Goal: Task Accomplishment & Management: Use online tool/utility

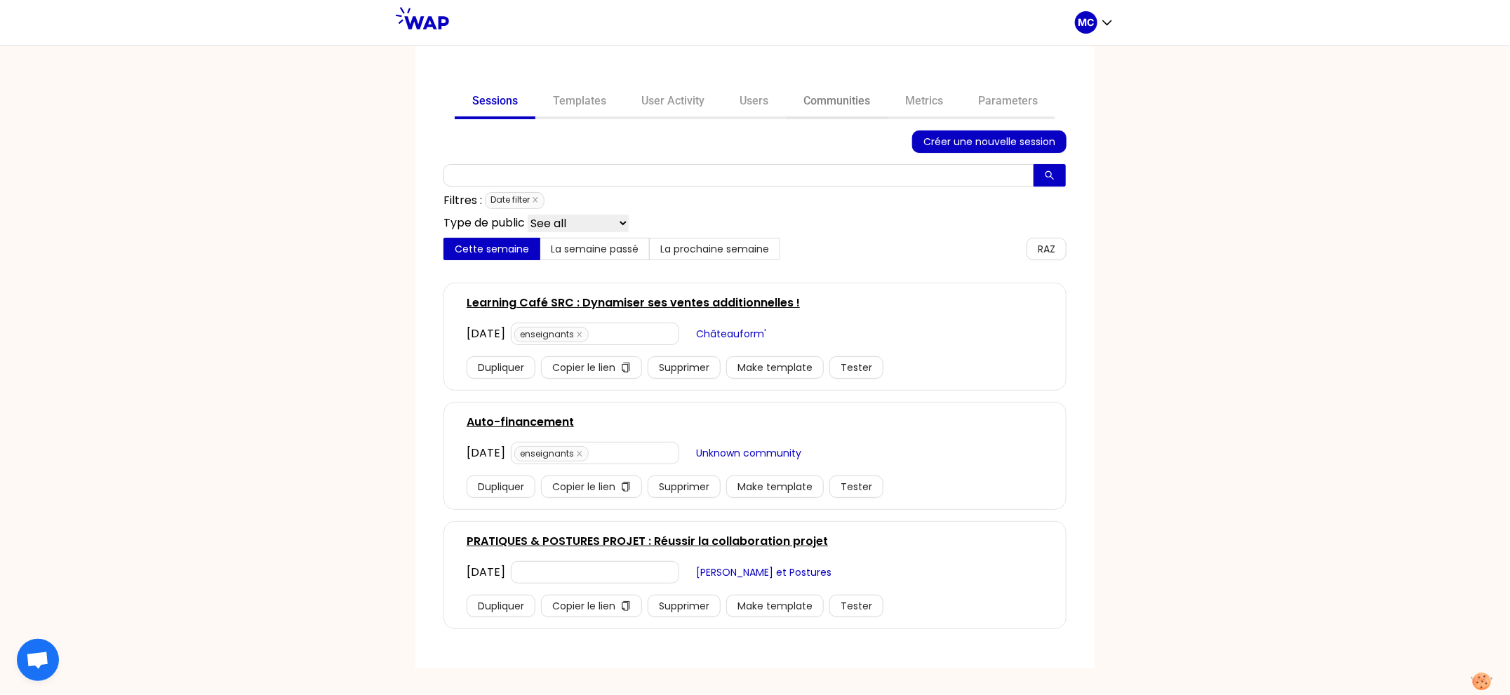
click at [819, 104] on link "Communities" at bounding box center [837, 103] width 102 height 34
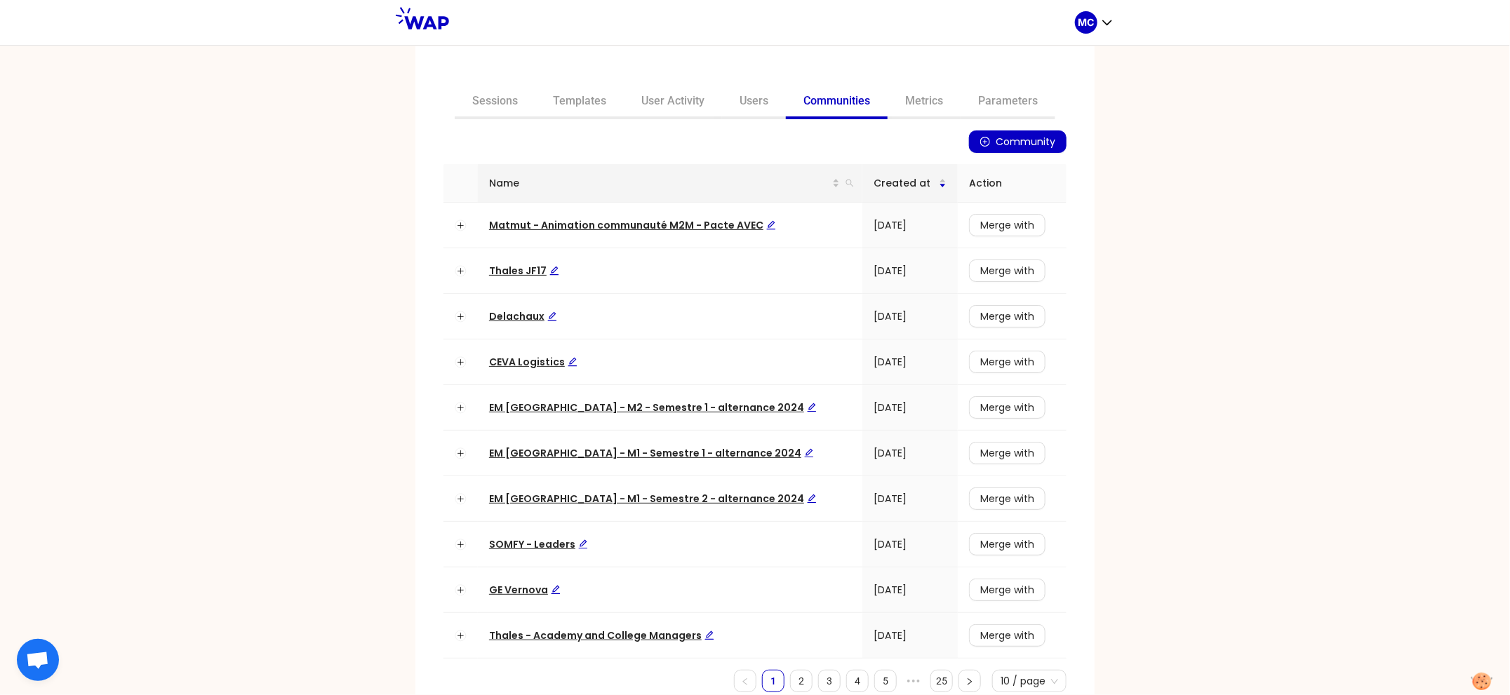
click at [845, 182] on th "Name" at bounding box center [670, 183] width 384 height 39
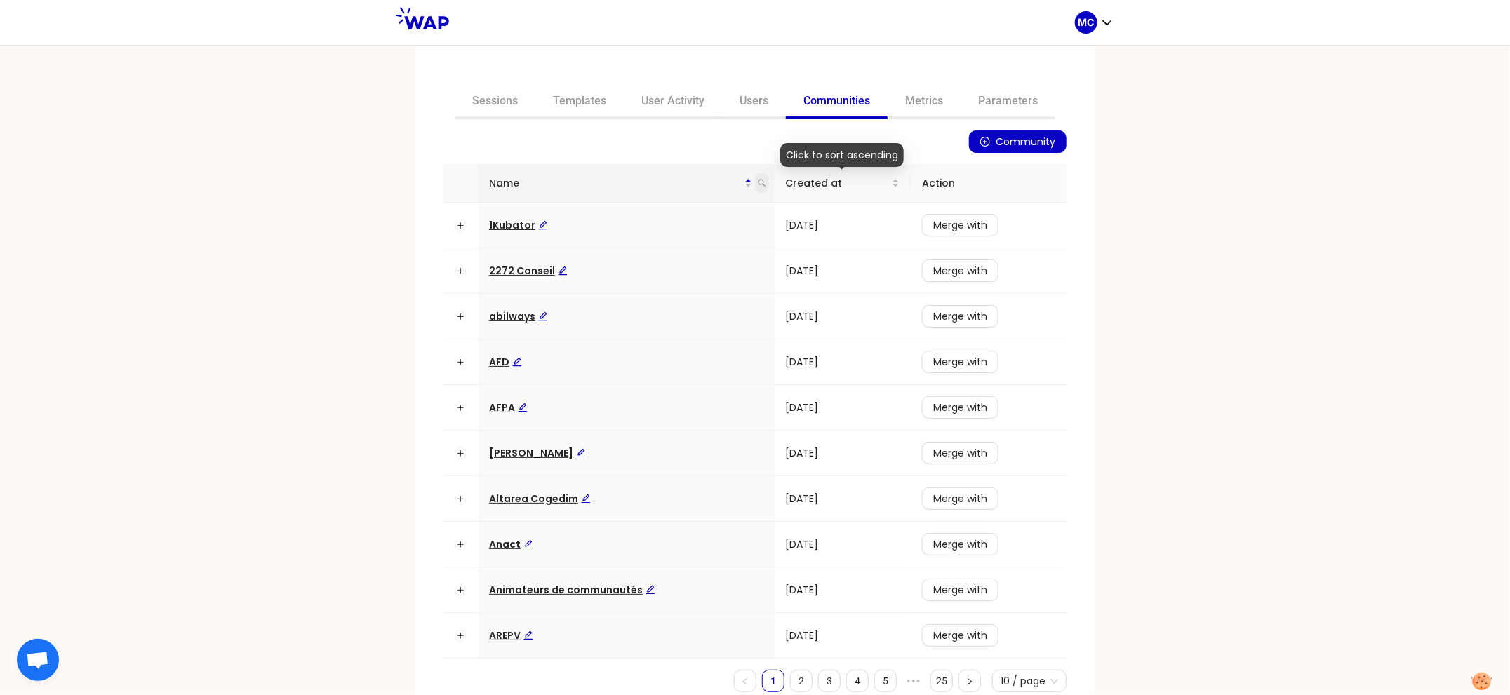
click at [763, 188] on span at bounding box center [762, 183] width 14 height 21
type input "dir"
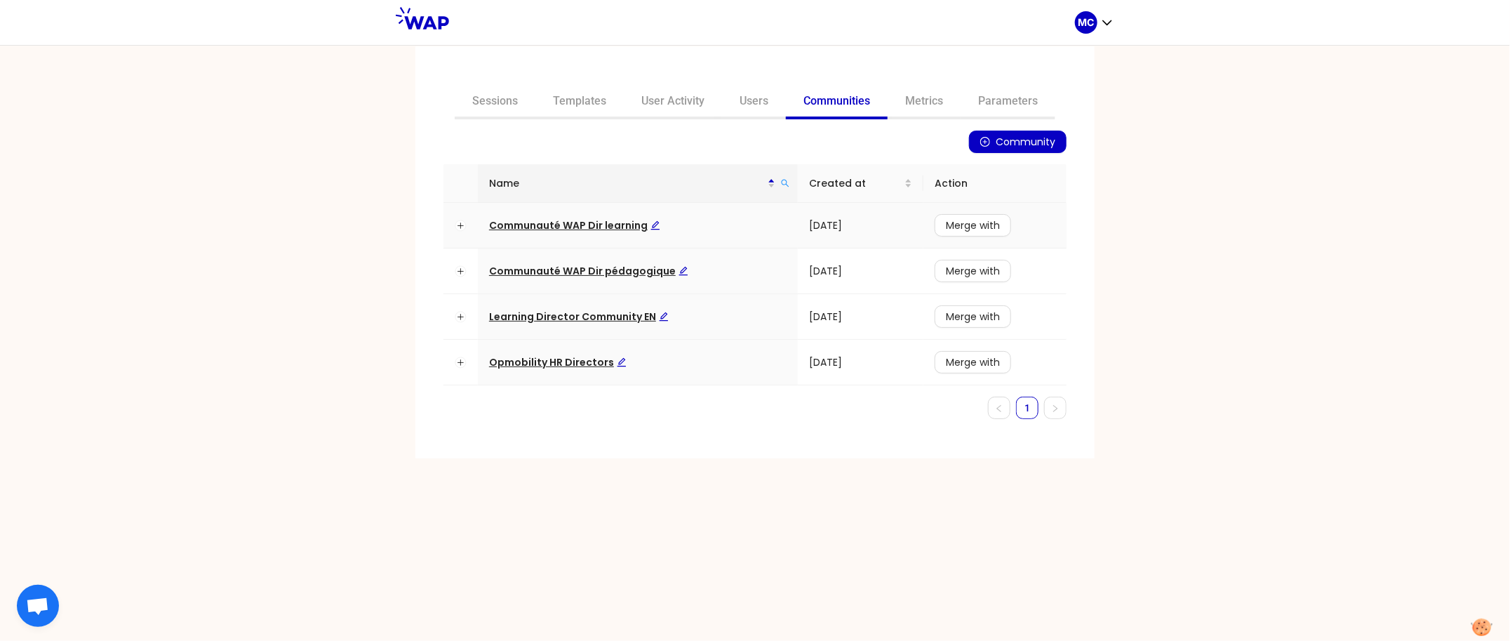
click at [584, 225] on span "Communauté WAP Dir learning" at bounding box center [574, 225] width 171 height 14
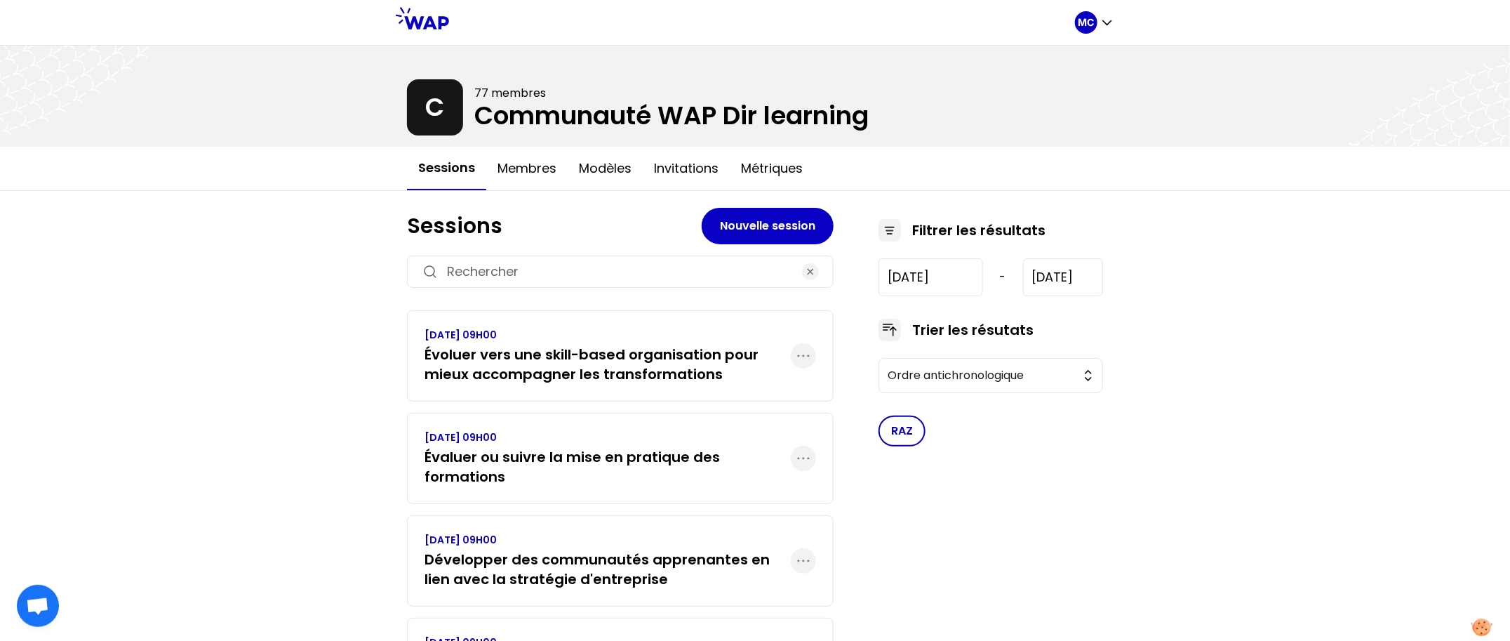
click at [511, 450] on h3 "Évaluer ou suivre la mise en pratique des formations" at bounding box center [607, 466] width 366 height 39
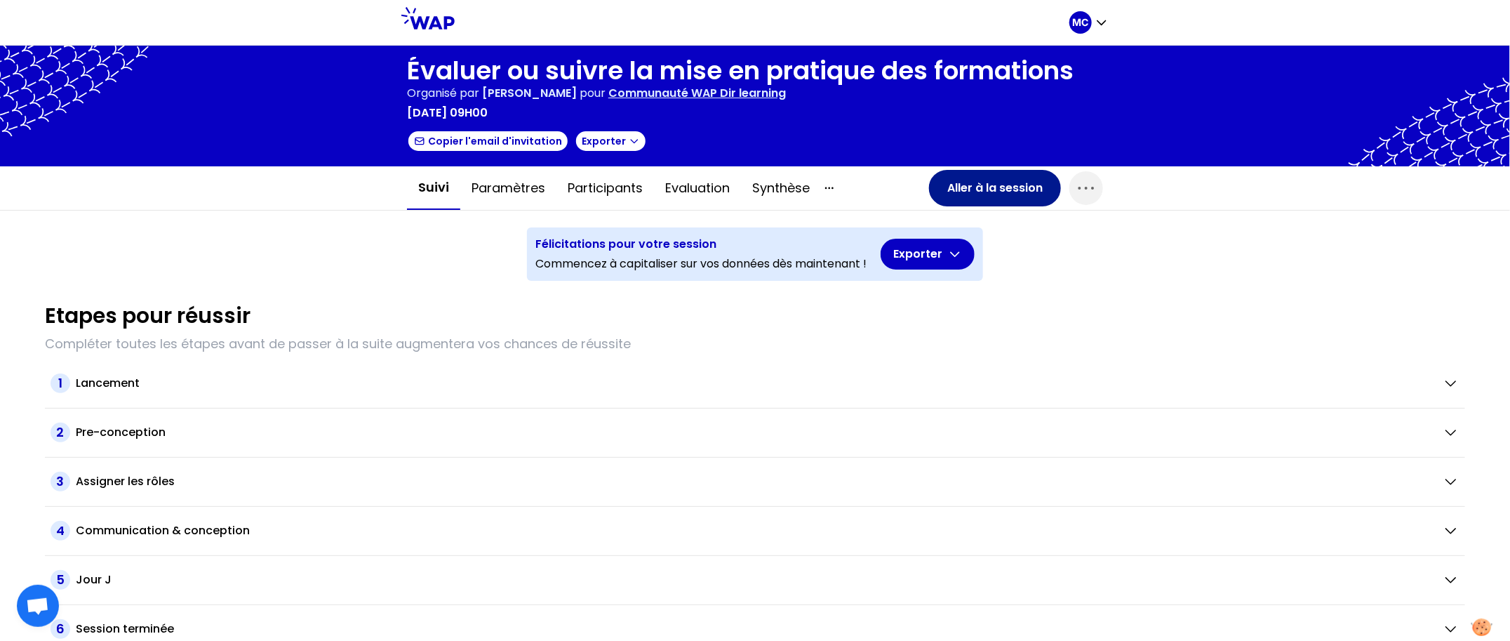
click at [1019, 199] on button "Aller à la session" at bounding box center [995, 188] width 132 height 36
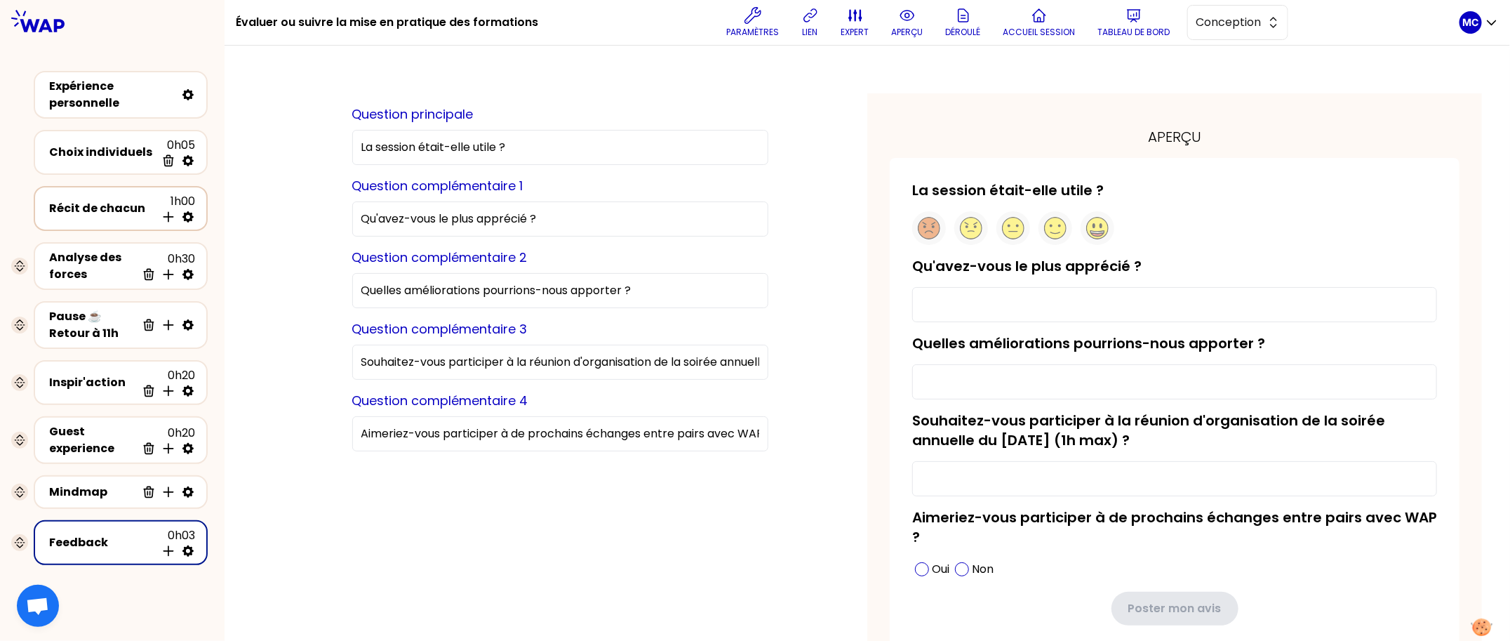
click at [72, 202] on div "Récit de chacun" at bounding box center [102, 208] width 107 height 17
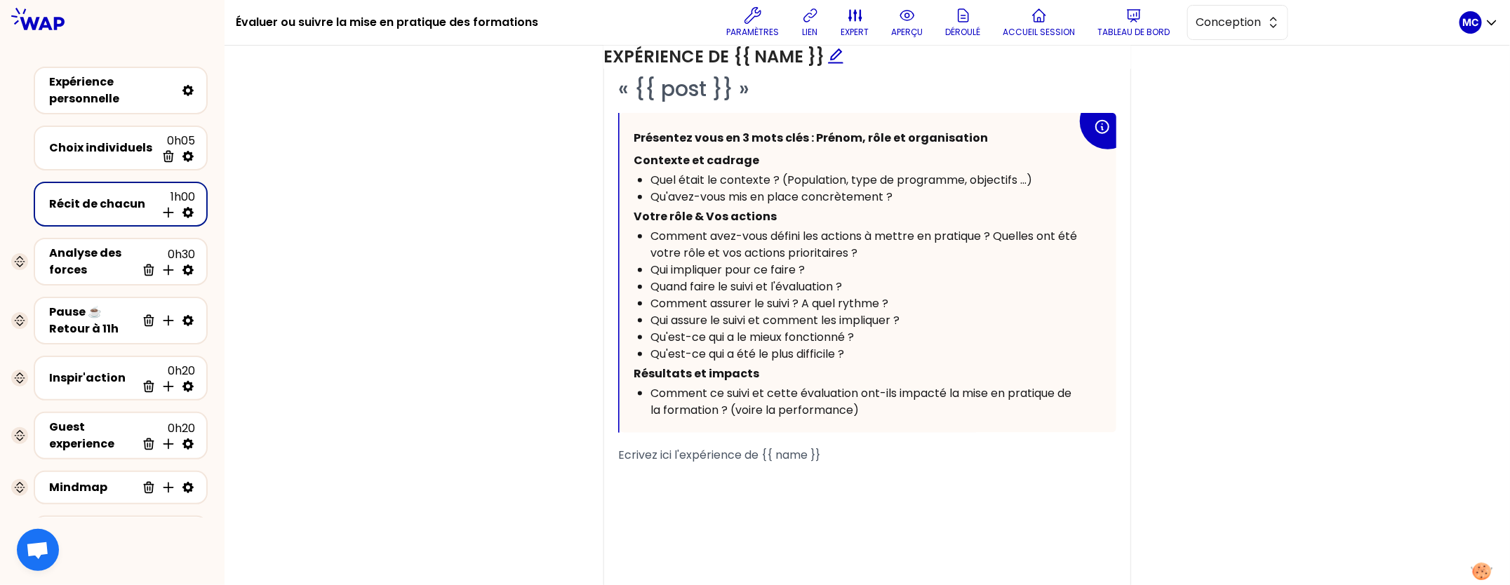
scroll to position [891, 0]
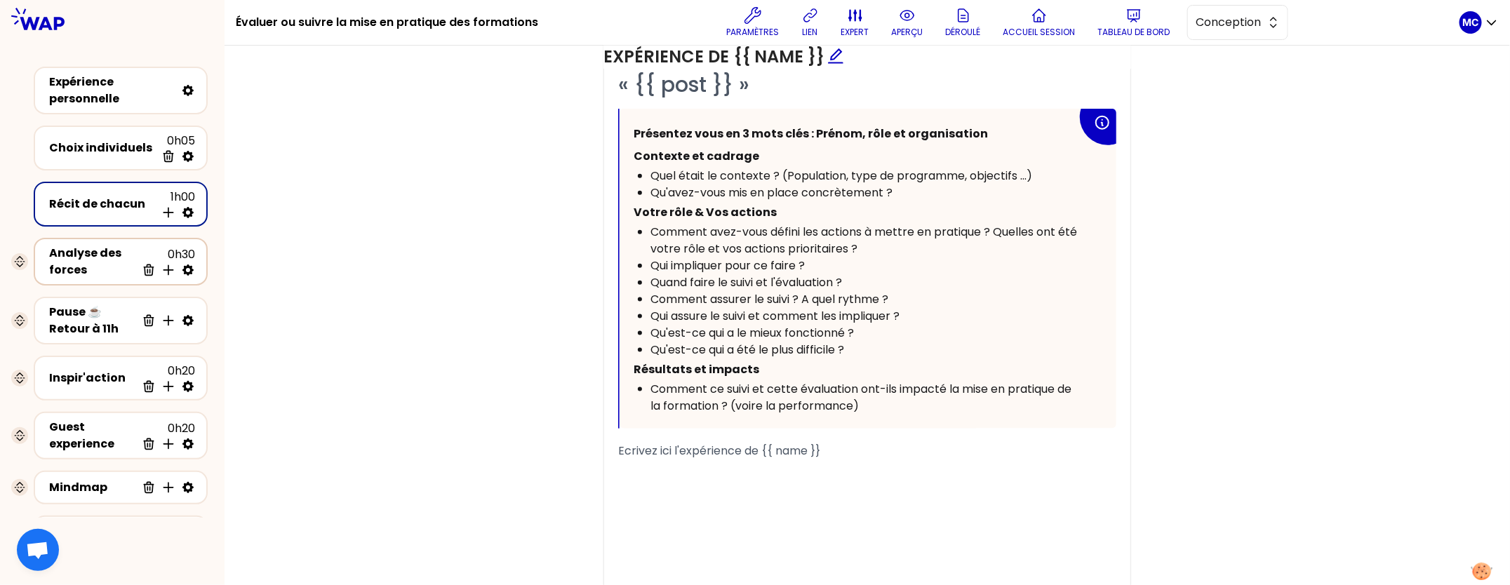
click at [75, 276] on div "Analyse des forces 0h30 Supprimer Insérer une activité en dessous" at bounding box center [121, 262] width 174 height 48
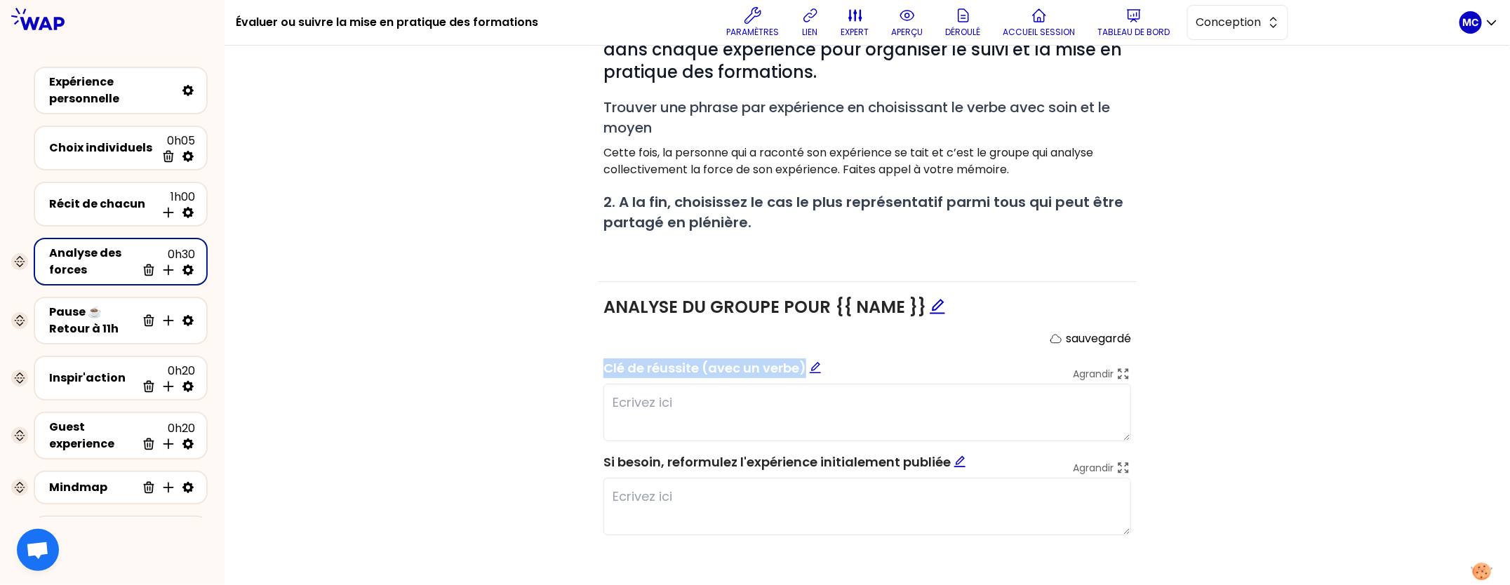
drag, startPoint x: 750, startPoint y: 363, endPoint x: 566, endPoint y: 363, distance: 183.8
click at [566, 363] on div "Objectifs Editer # 1. En groupe, identifiez collectivement la force qui se cach…" at bounding box center [867, 251] width 1229 height 618
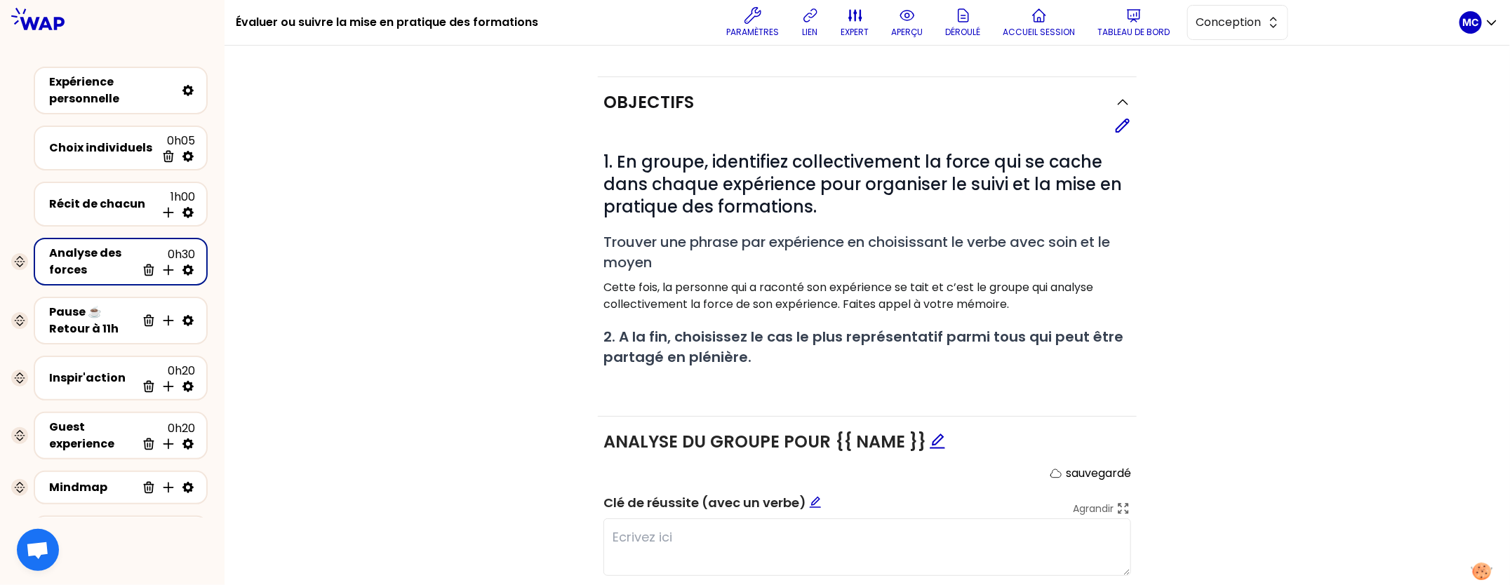
scroll to position [335, 0]
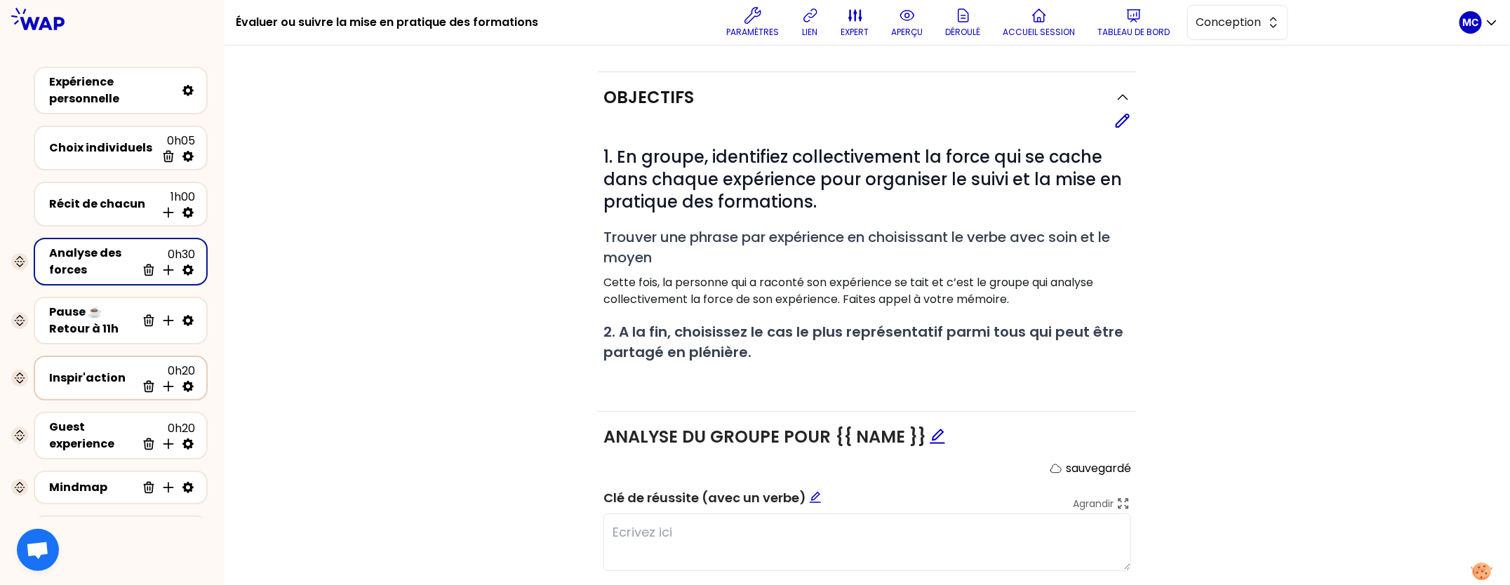
click at [103, 363] on div "Inspir'action 0h20 Supprimer Insérer une activité en dessous" at bounding box center [120, 378] width 149 height 31
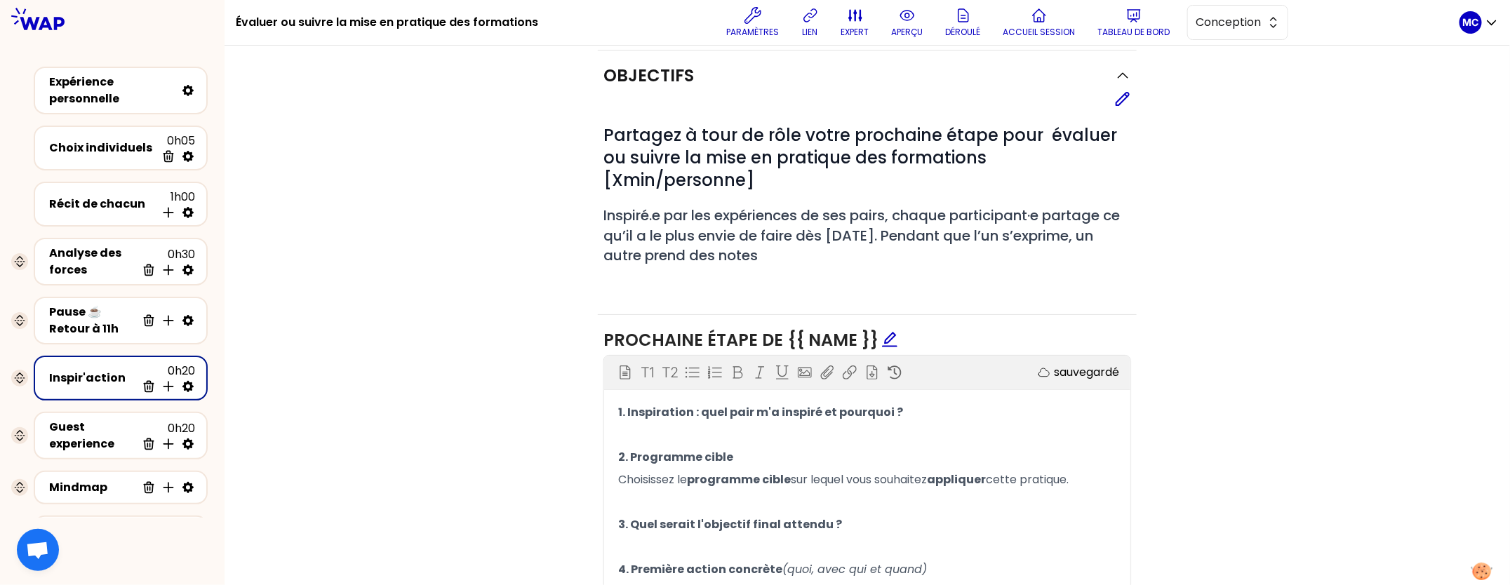
scroll to position [496, 0]
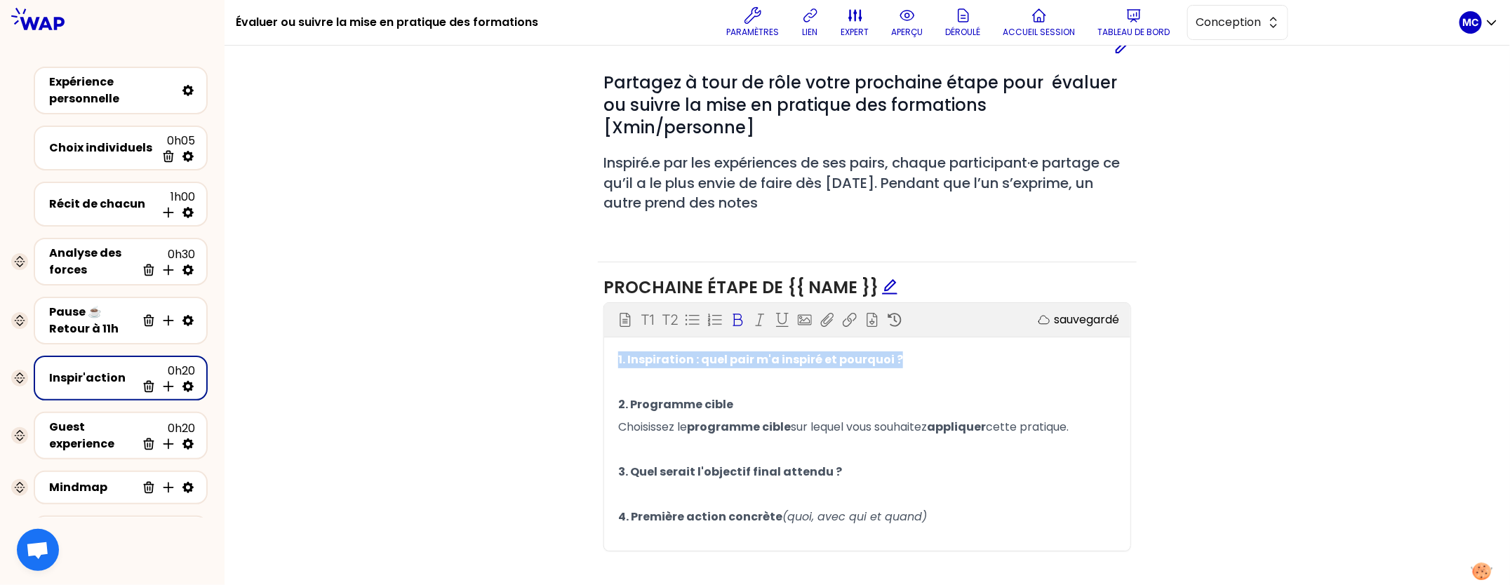
drag, startPoint x: 916, startPoint y: 358, endPoint x: 570, endPoint y: 358, distance: 346.6
click at [570, 358] on div "Objectifs Editer # Partagez à tour de rôle votre prochaine étape pour évaluer o…" at bounding box center [867, 287] width 1229 height 579
click at [556, 401] on div "Objectifs Editer # Partagez à tour de rôle votre prochaine étape pour évaluer o…" at bounding box center [867, 287] width 1229 height 579
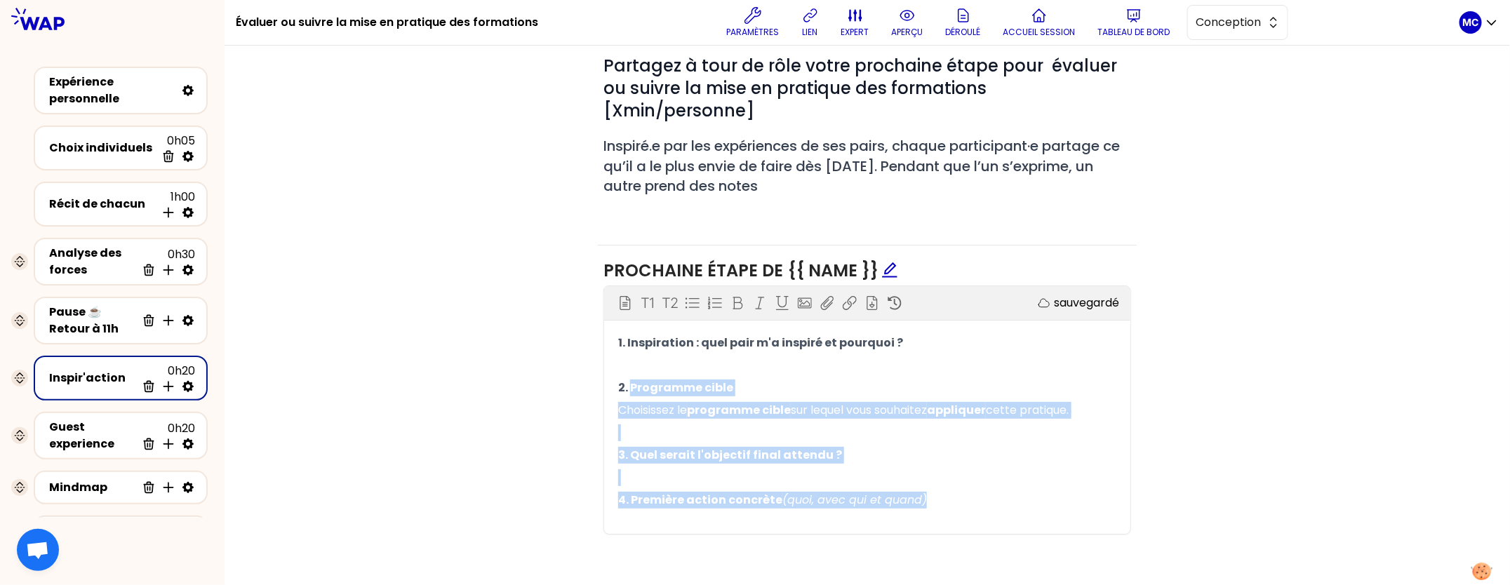
drag, startPoint x: 961, startPoint y: 501, endPoint x: 629, endPoint y: 385, distance: 352.1
click at [630, 385] on div "1. Inspiration : quel pair m'a inspiré et pourquoi ? ﻿ 2. Programme cible Chois…" at bounding box center [867, 433] width 498 height 202
click at [836, 415] on p "Choisissez le programme cible sur lequel vous souhaitez appliquer cette pratiqu…" at bounding box center [867, 410] width 498 height 22
drag, startPoint x: 970, startPoint y: 494, endPoint x: 645, endPoint y: 377, distance: 345.8
click at [645, 377] on div "1. Inspiration : quel pair m'a inspiré et pourquoi ? ﻿ 2. Programme cible Chois…" at bounding box center [867, 433] width 498 height 202
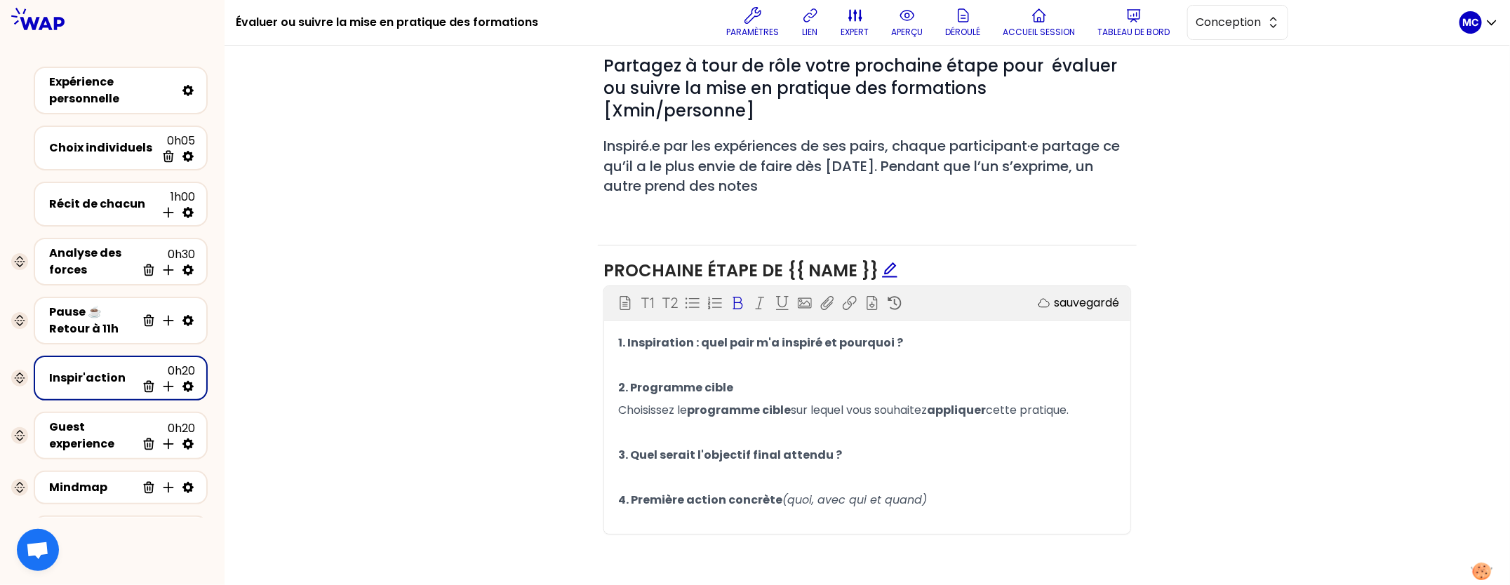
click at [534, 395] on div "Objectifs Editer # Partagez à tour de rôle votre prochaine étape pour évaluer o…" at bounding box center [867, 270] width 1229 height 579
click at [1247, 393] on div "Objectifs Editer # Partagez à tour de rôle votre prochaine étape pour évaluer o…" at bounding box center [867, 270] width 1229 height 579
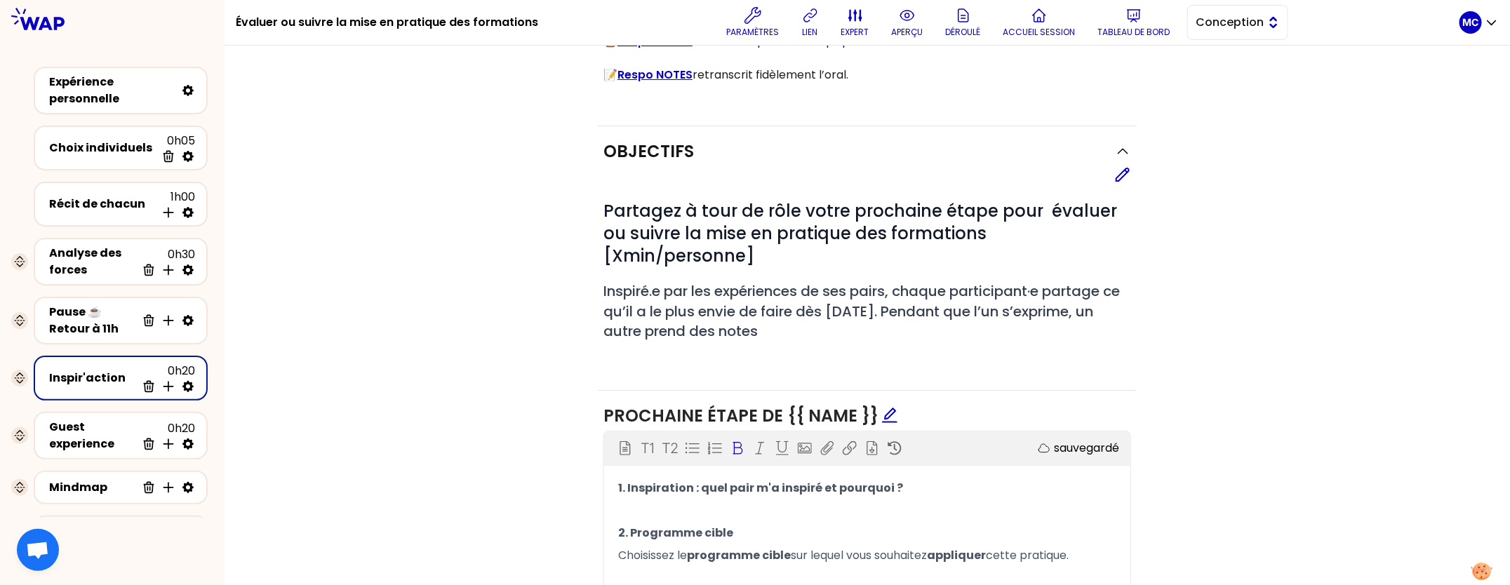
click at [1266, 13] on button "Conception" at bounding box center [1237, 22] width 101 height 35
click at [1233, 86] on span "Facilitation" at bounding box center [1246, 80] width 60 height 17
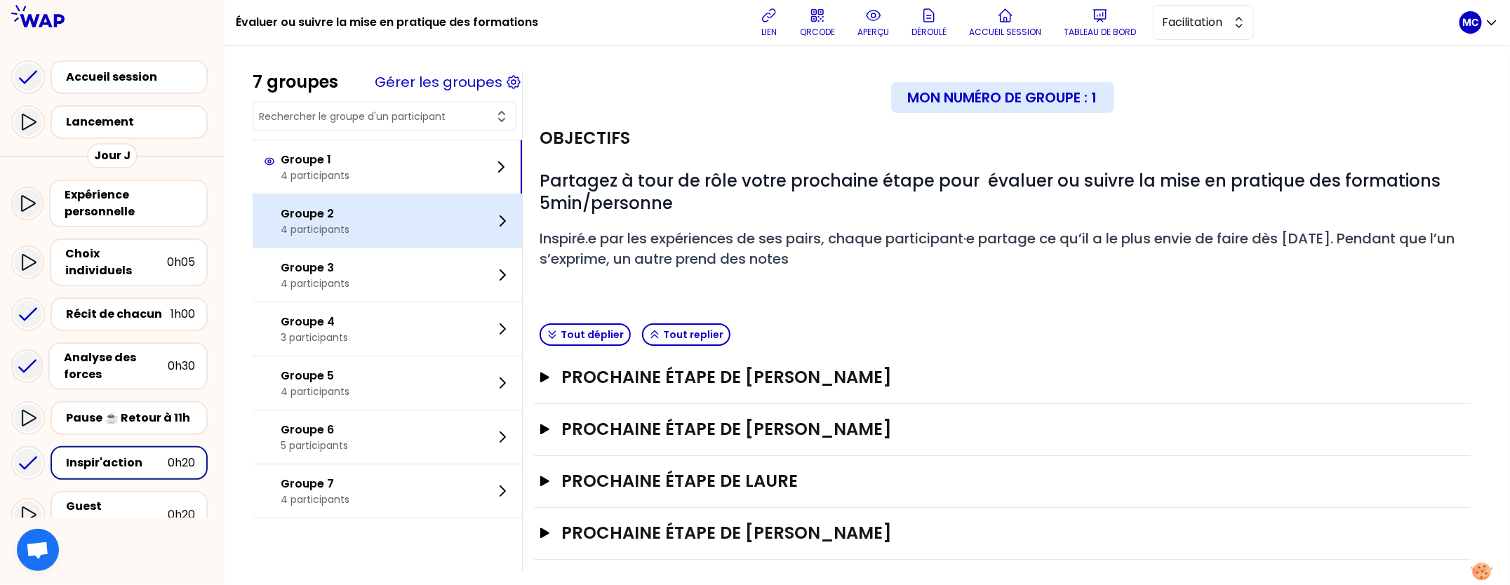
click at [370, 246] on div "Groupe 2 4 participants" at bounding box center [387, 220] width 269 height 53
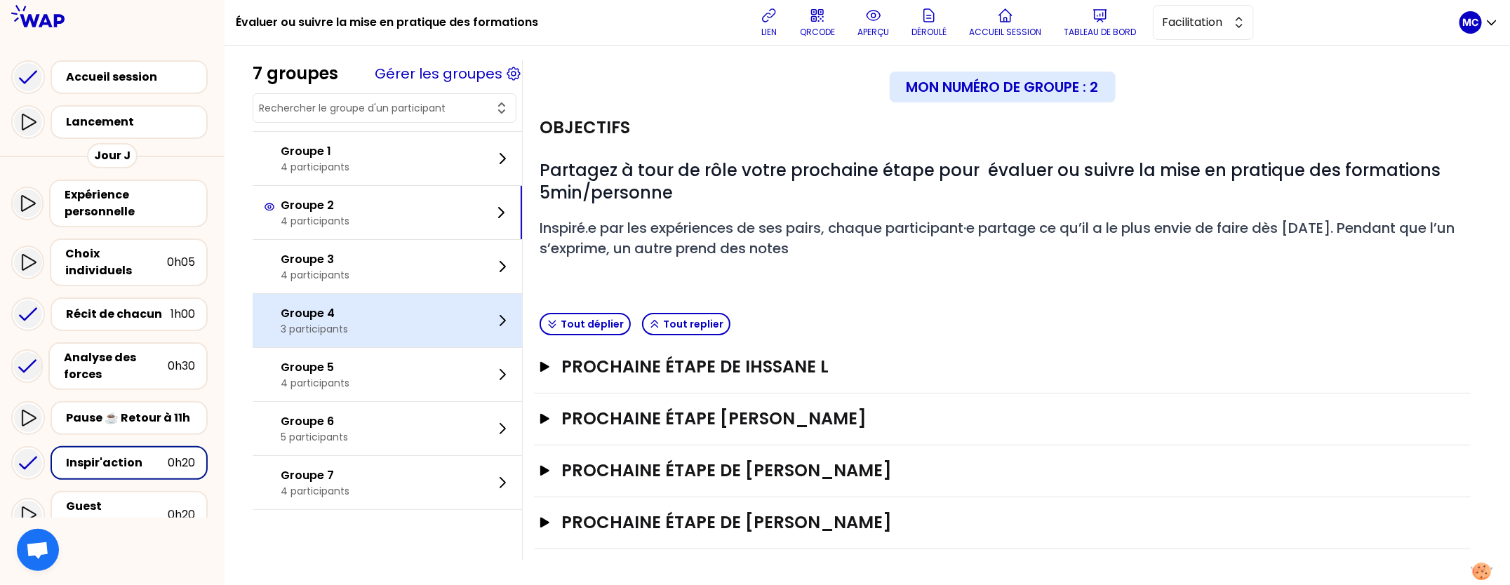
click at [365, 304] on div "Groupe 4 3 participants" at bounding box center [387, 320] width 269 height 53
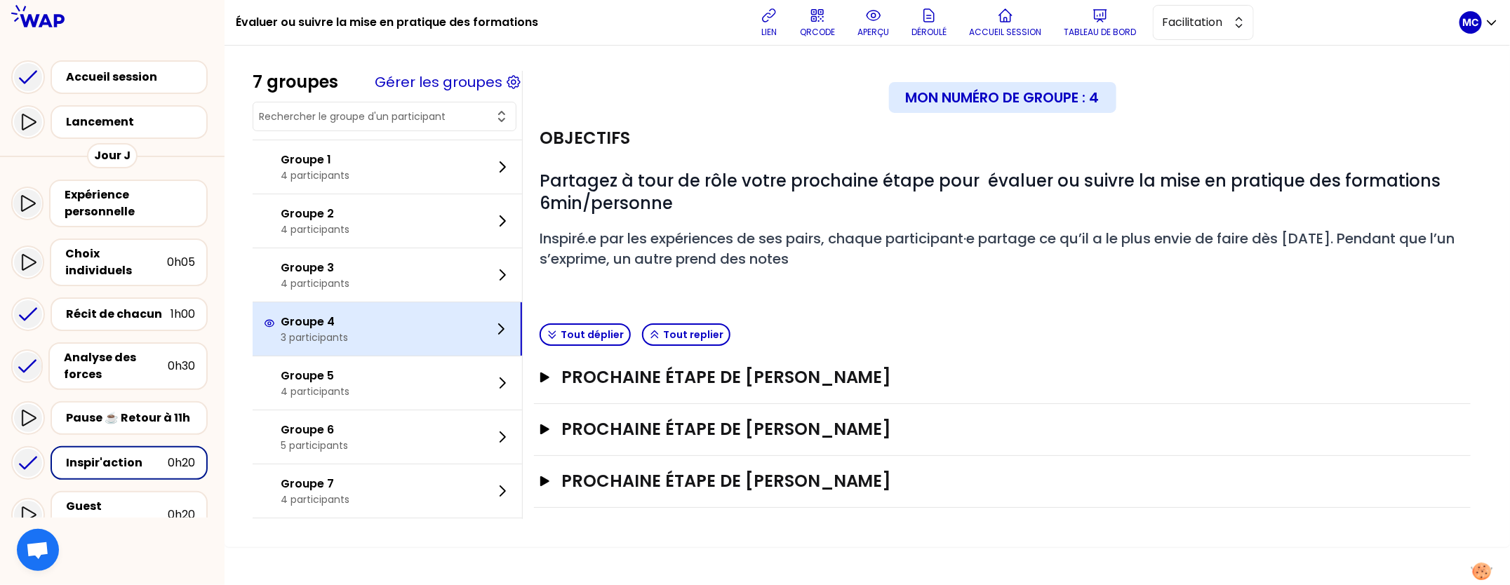
scroll to position [0, 0]
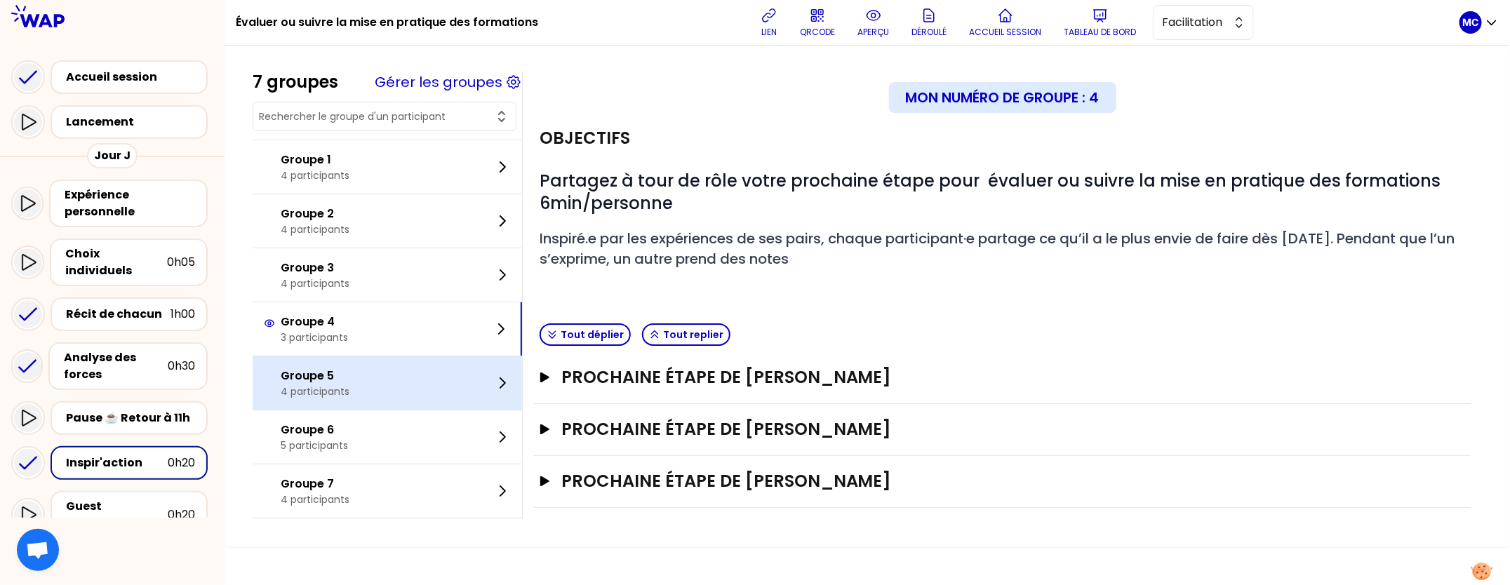
click at [356, 364] on div "Groupe 5 4 participants" at bounding box center [387, 382] width 269 height 53
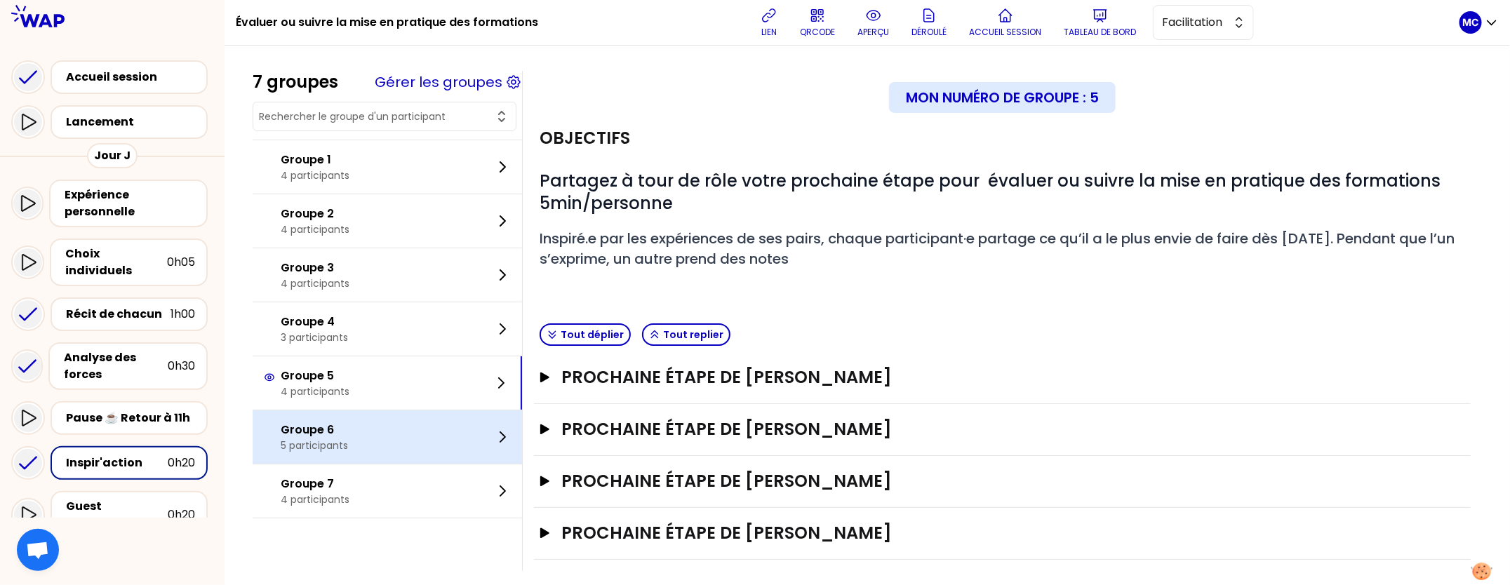
click at [349, 425] on div "Groupe 6 5 participants" at bounding box center [387, 436] width 269 height 53
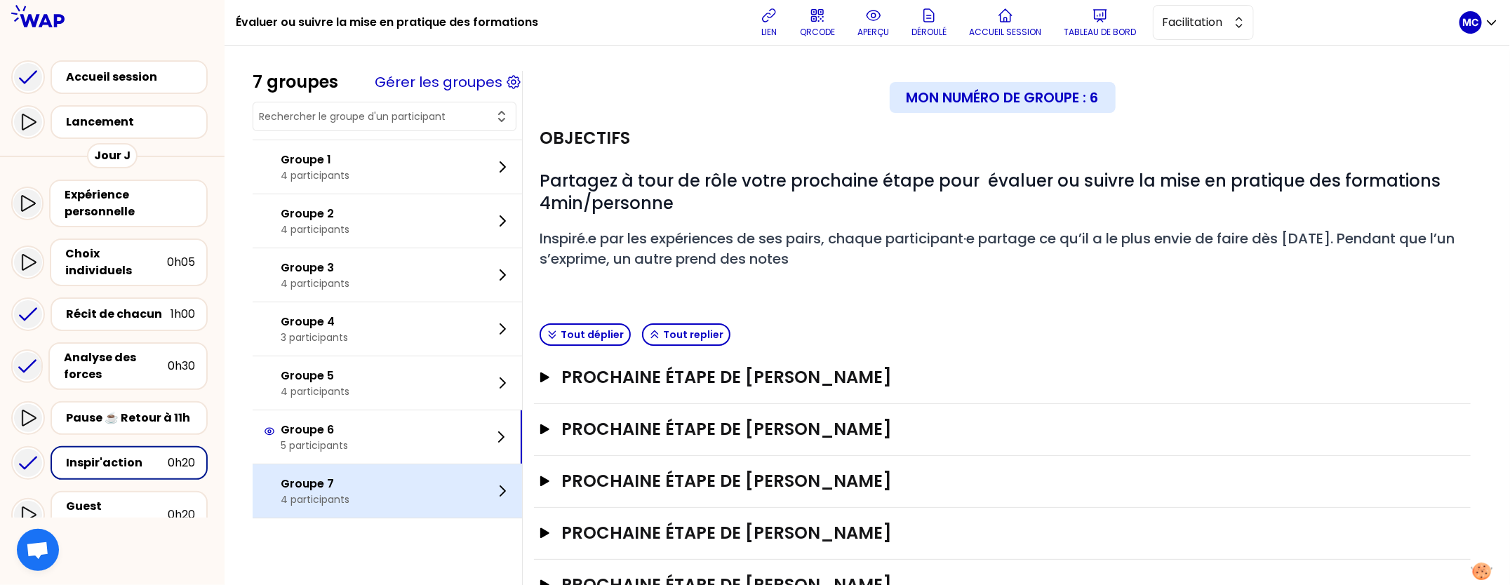
click at [346, 493] on p "4 participants" at bounding box center [315, 500] width 69 height 14
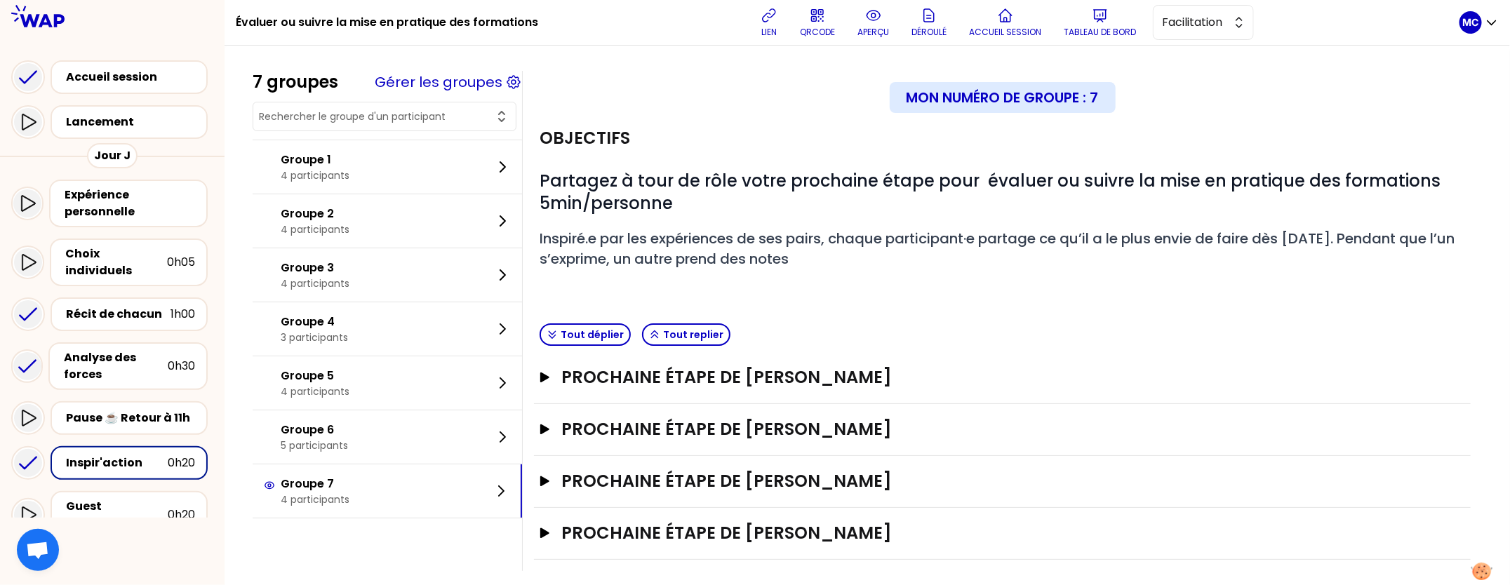
click at [975, 286] on p at bounding box center [1002, 284] width 925 height 17
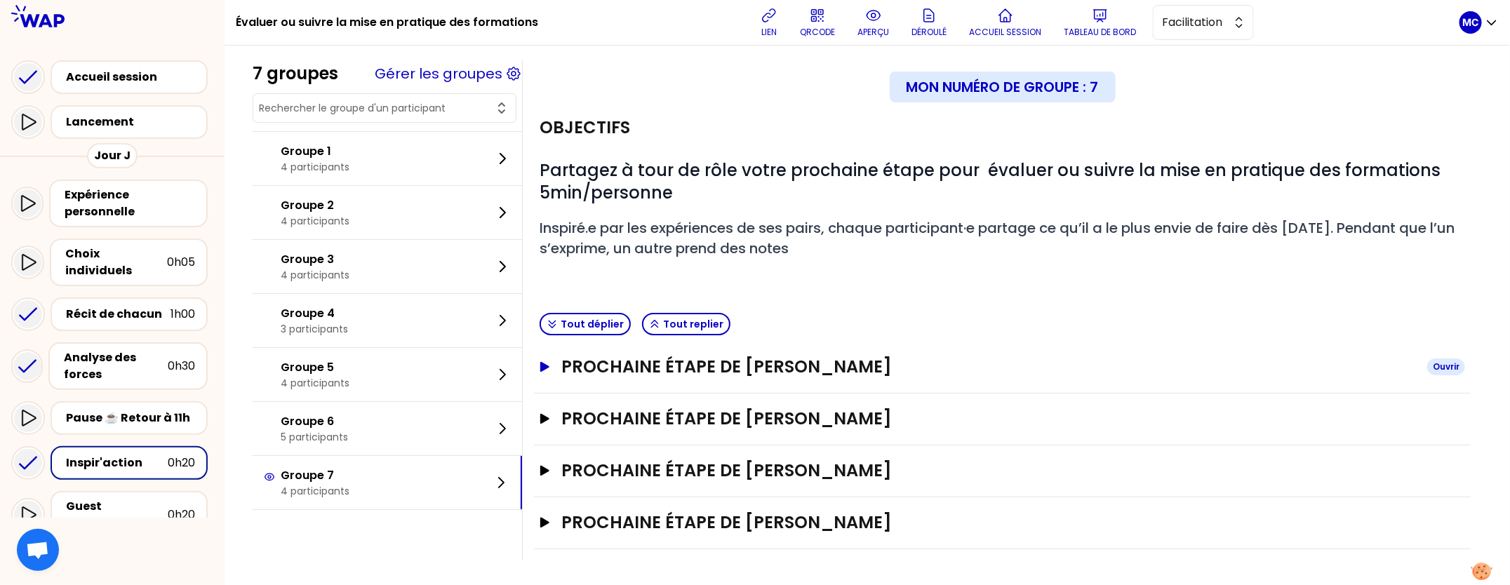
click at [904, 366] on h3 "Prochaine étape de [PERSON_NAME]" at bounding box center [988, 367] width 855 height 22
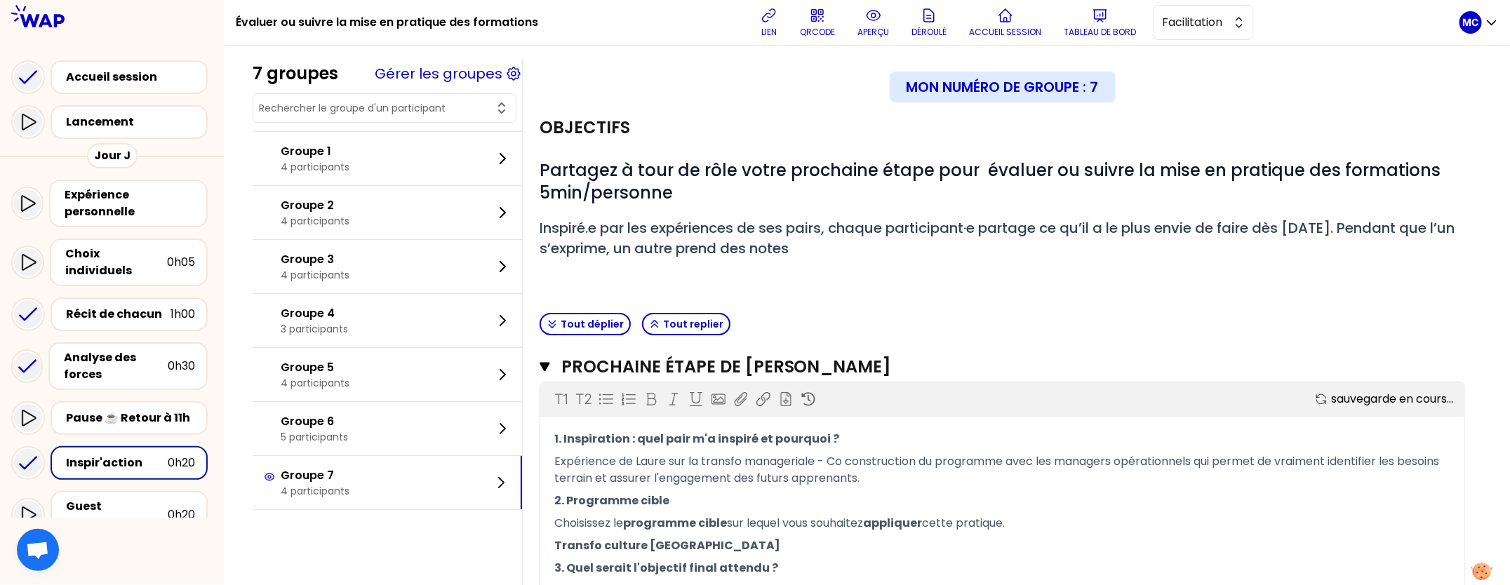
scroll to position [290, 0]
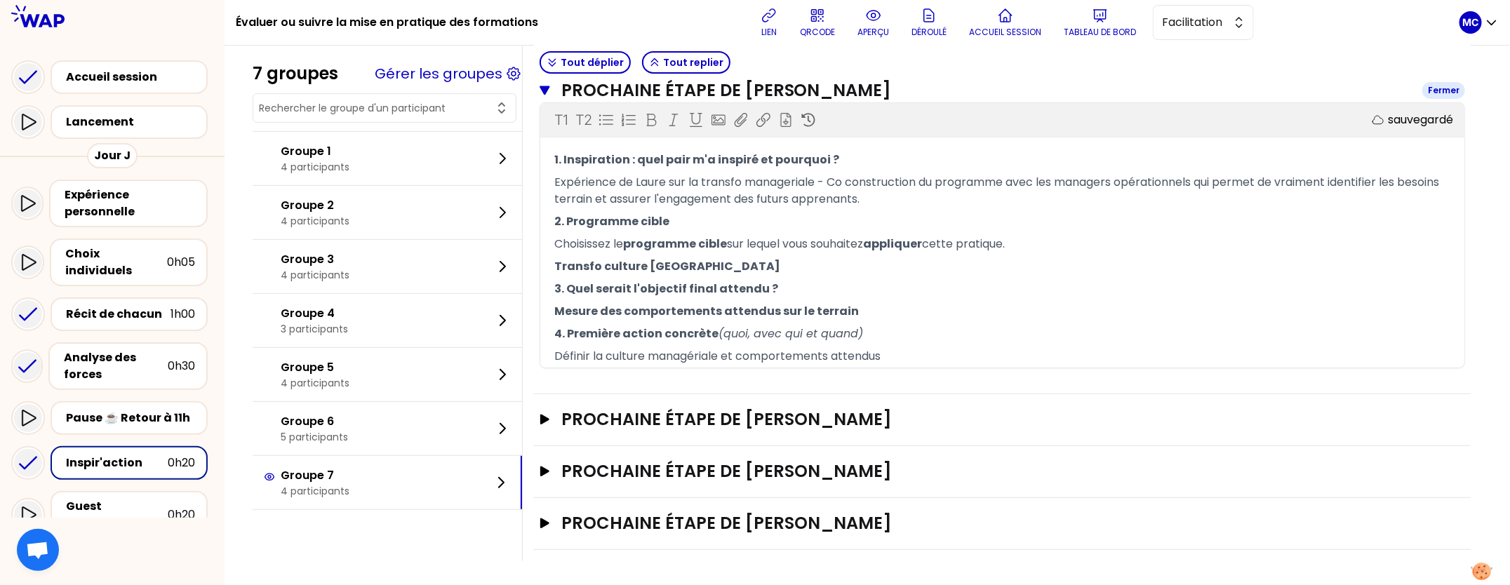
click at [893, 91] on h3 "Prochaine étape de [PERSON_NAME]" at bounding box center [986, 90] width 850 height 22
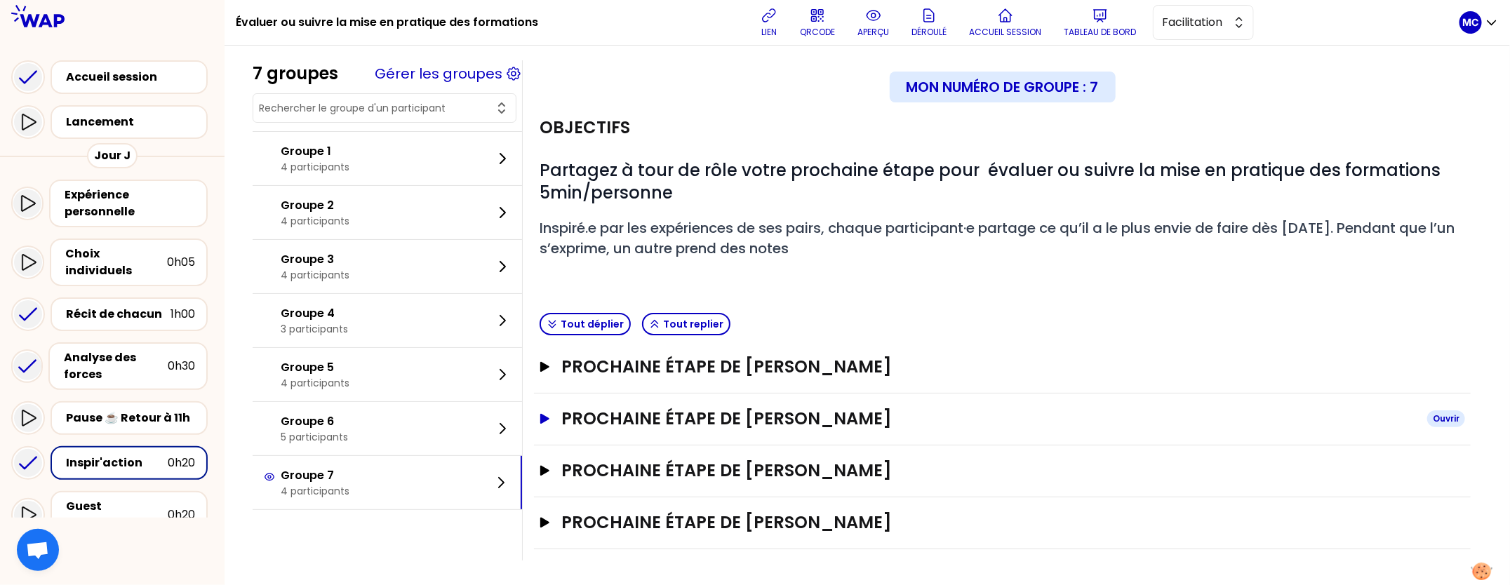
click at [716, 408] on h3 "Prochaine étape de [PERSON_NAME]" at bounding box center [988, 419] width 855 height 22
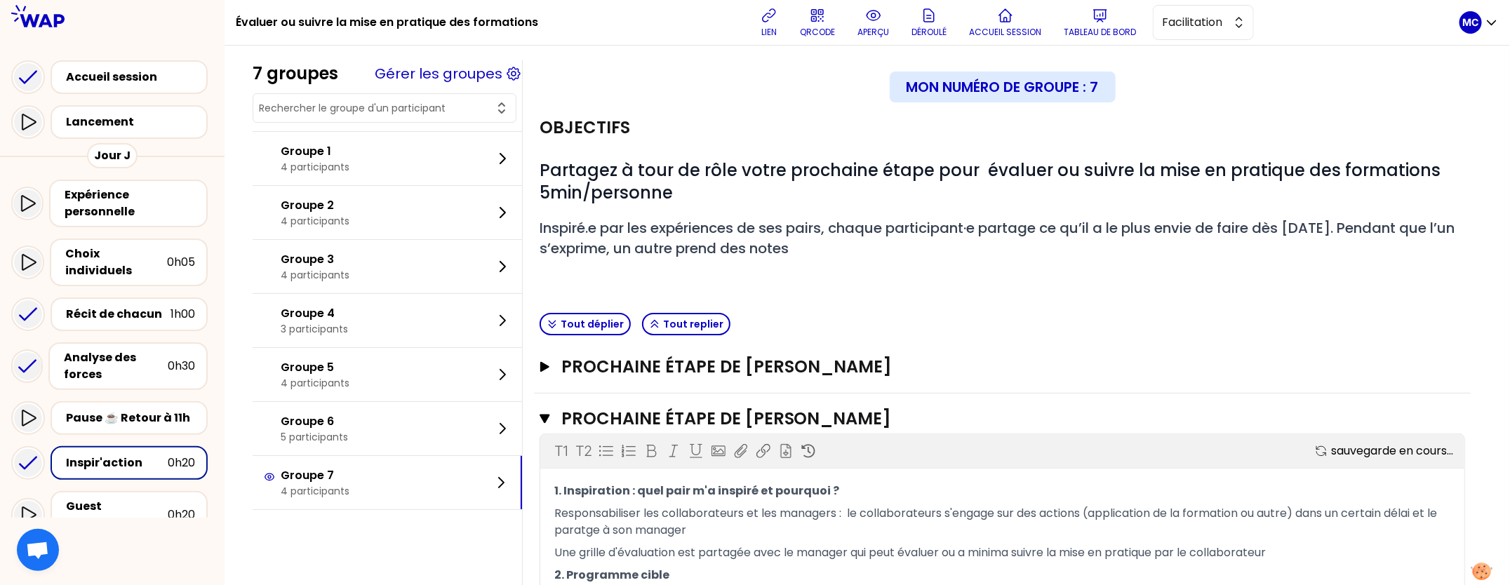
scroll to position [79, 0]
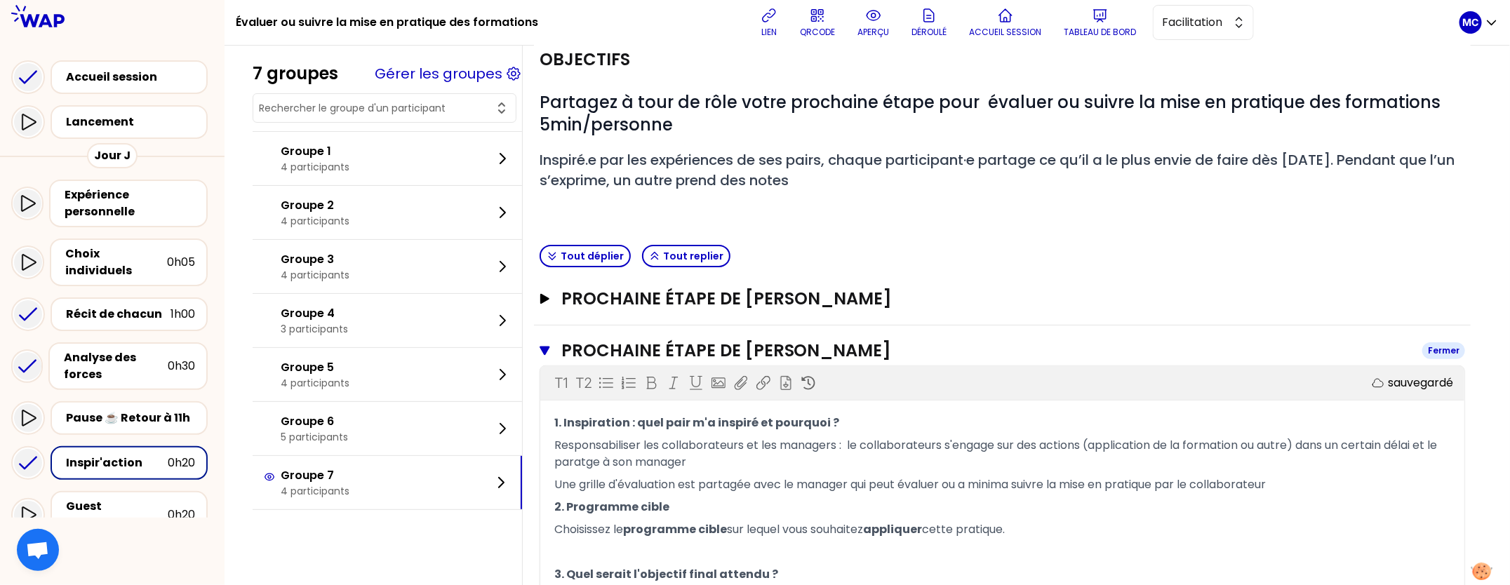
click at [876, 340] on h3 "Prochaine étape de [PERSON_NAME]" at bounding box center [986, 351] width 850 height 22
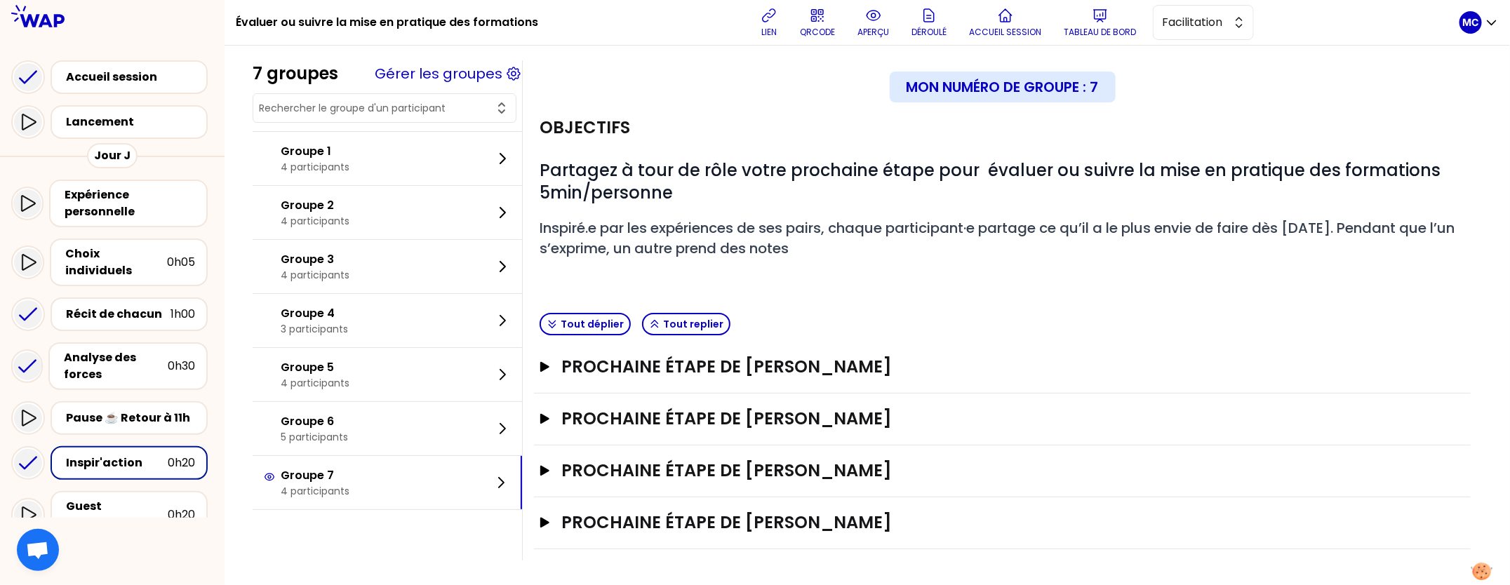
click at [927, 316] on div "Tout déplier Tout replier" at bounding box center [1002, 324] width 937 height 34
click at [890, 375] on h3 "Prochaine étape de [PERSON_NAME]" at bounding box center [988, 367] width 855 height 22
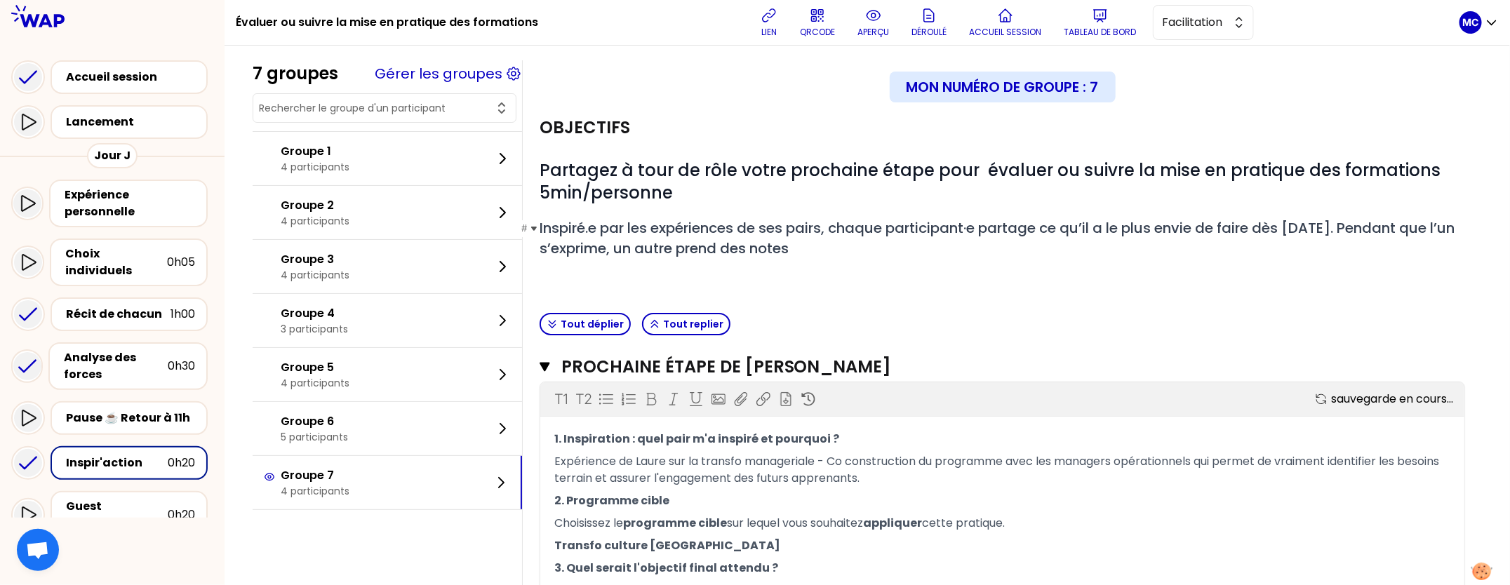
scroll to position [290, 0]
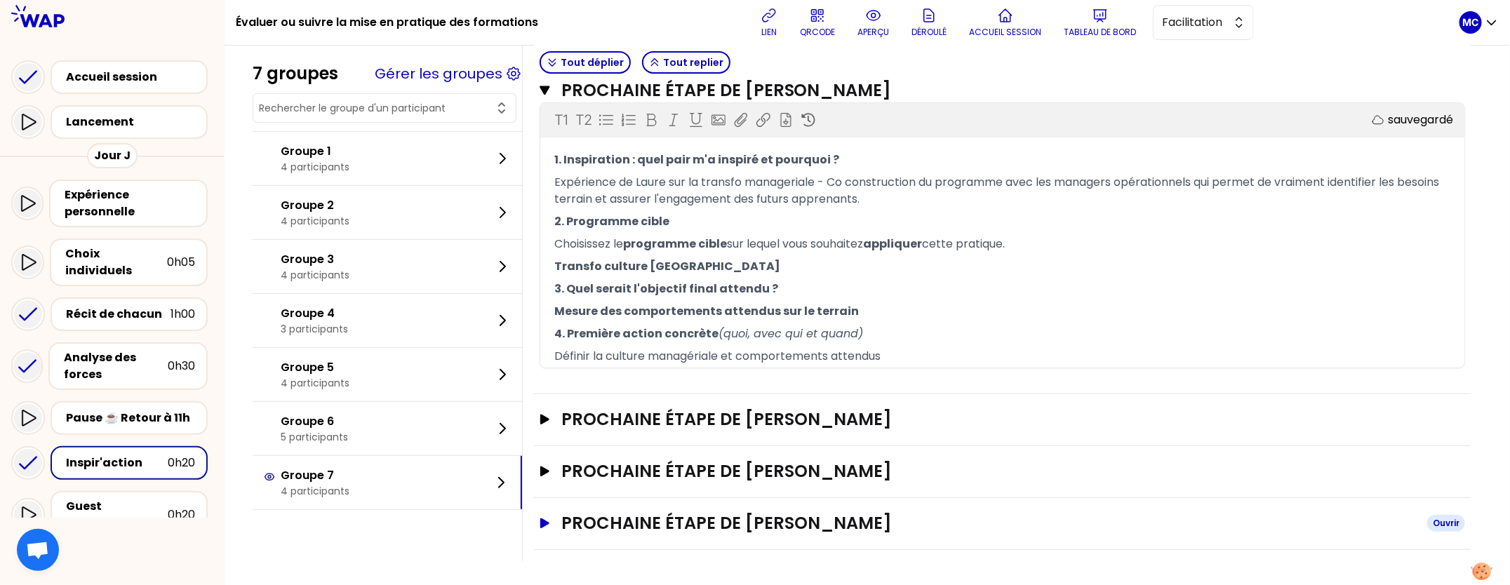
click at [878, 525] on h3 "Prochaine étape de [PERSON_NAME]" at bounding box center [988, 523] width 855 height 22
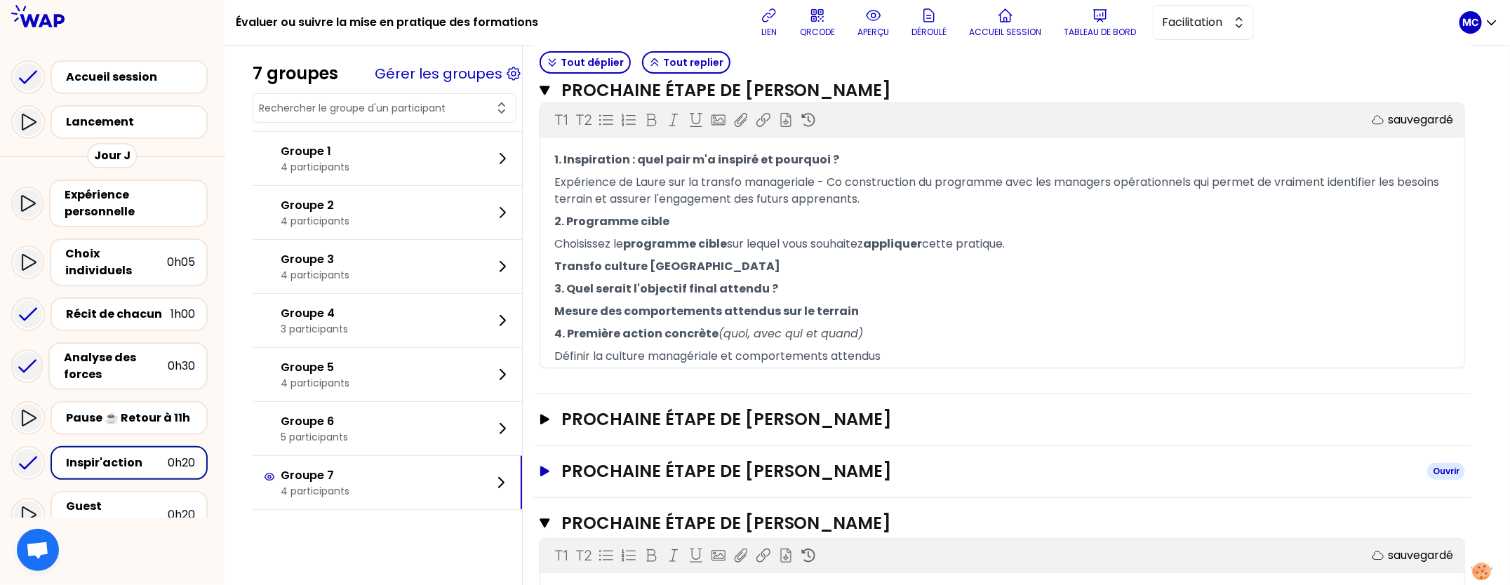
scroll to position [437, 0]
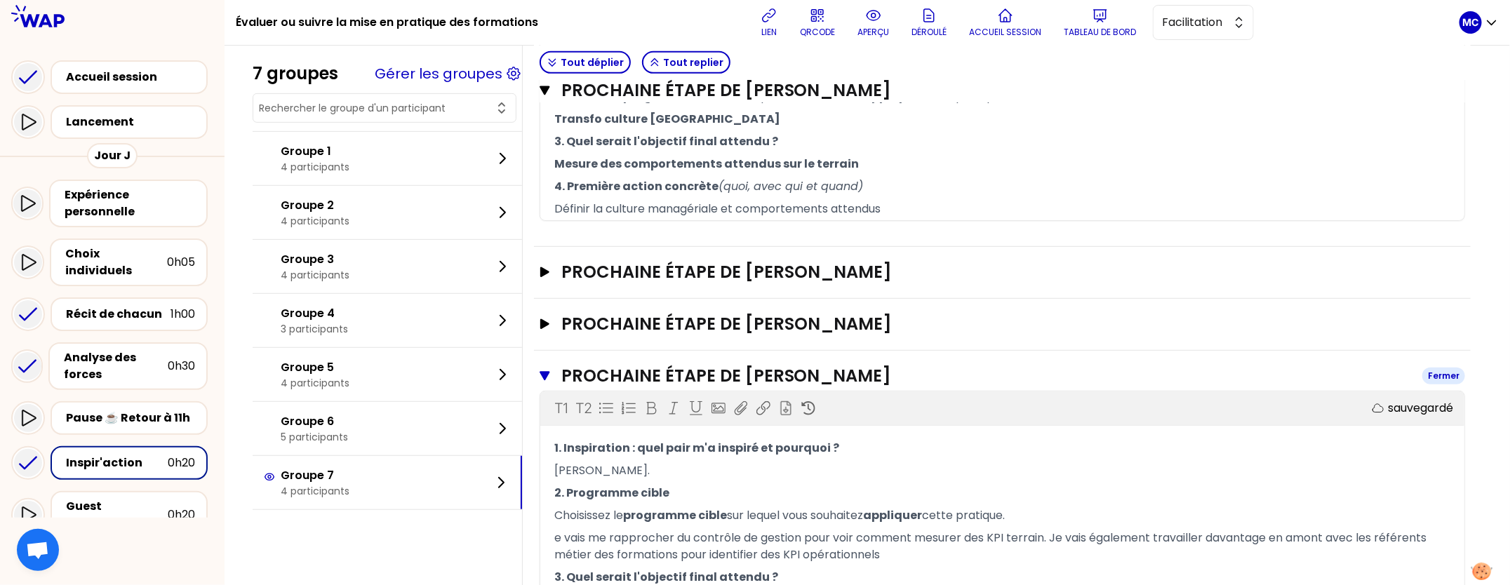
click at [925, 375] on h3 "Prochaine étape de [PERSON_NAME]" at bounding box center [986, 376] width 850 height 22
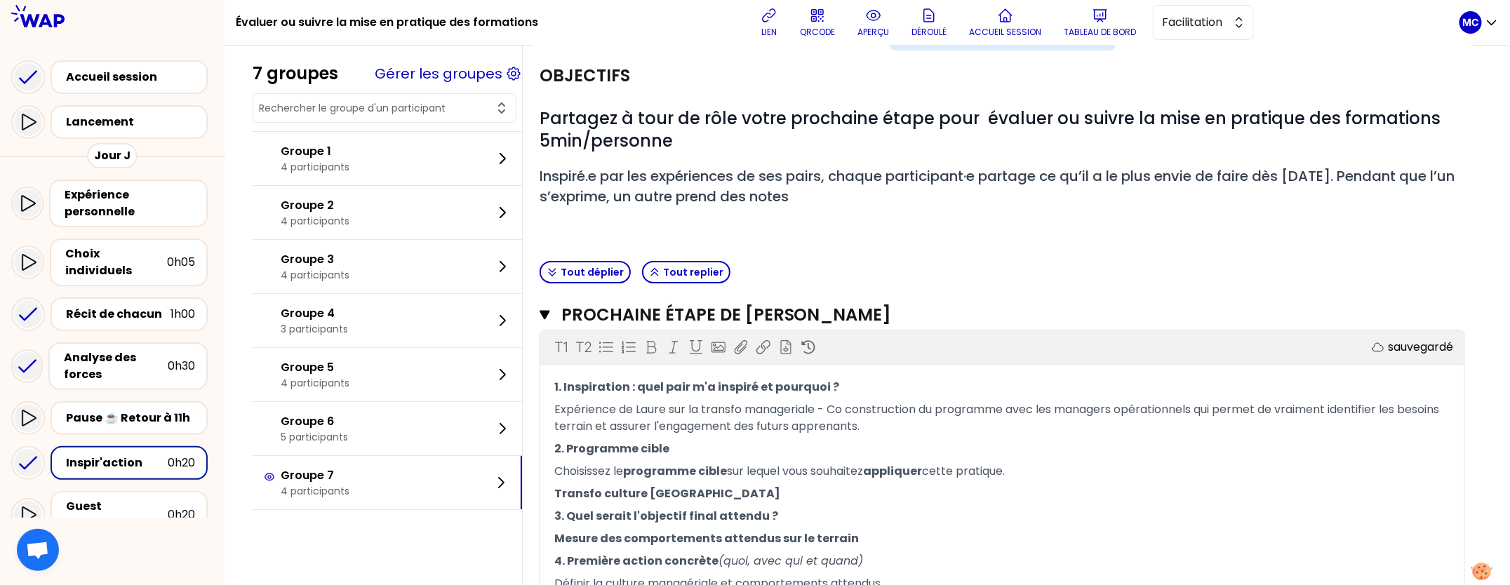
click at [909, 229] on div "Objectifs # Partagez à tour de rôle votre prochaine étape pour évaluer ou suivr…" at bounding box center [1002, 153] width 937 height 205
